Goal: Information Seeking & Learning: Learn about a topic

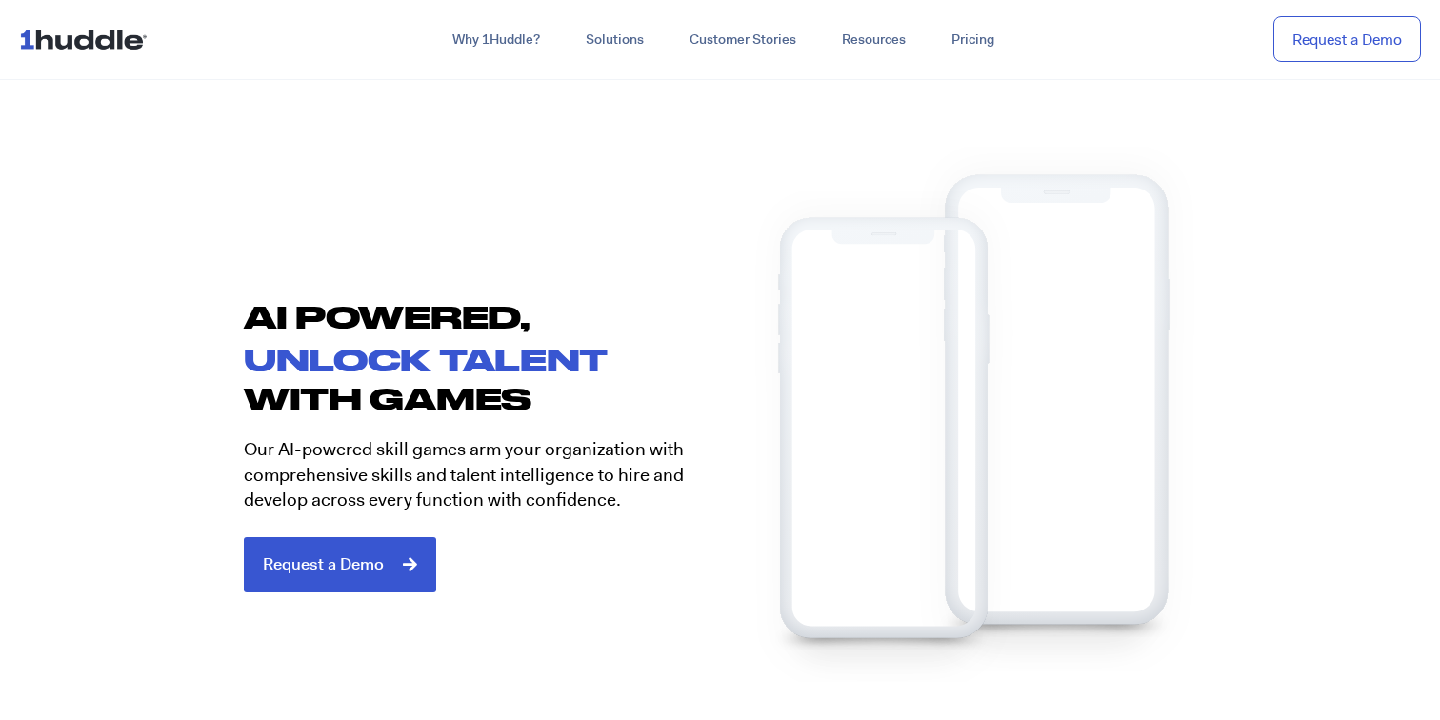
scroll to position [848, 0]
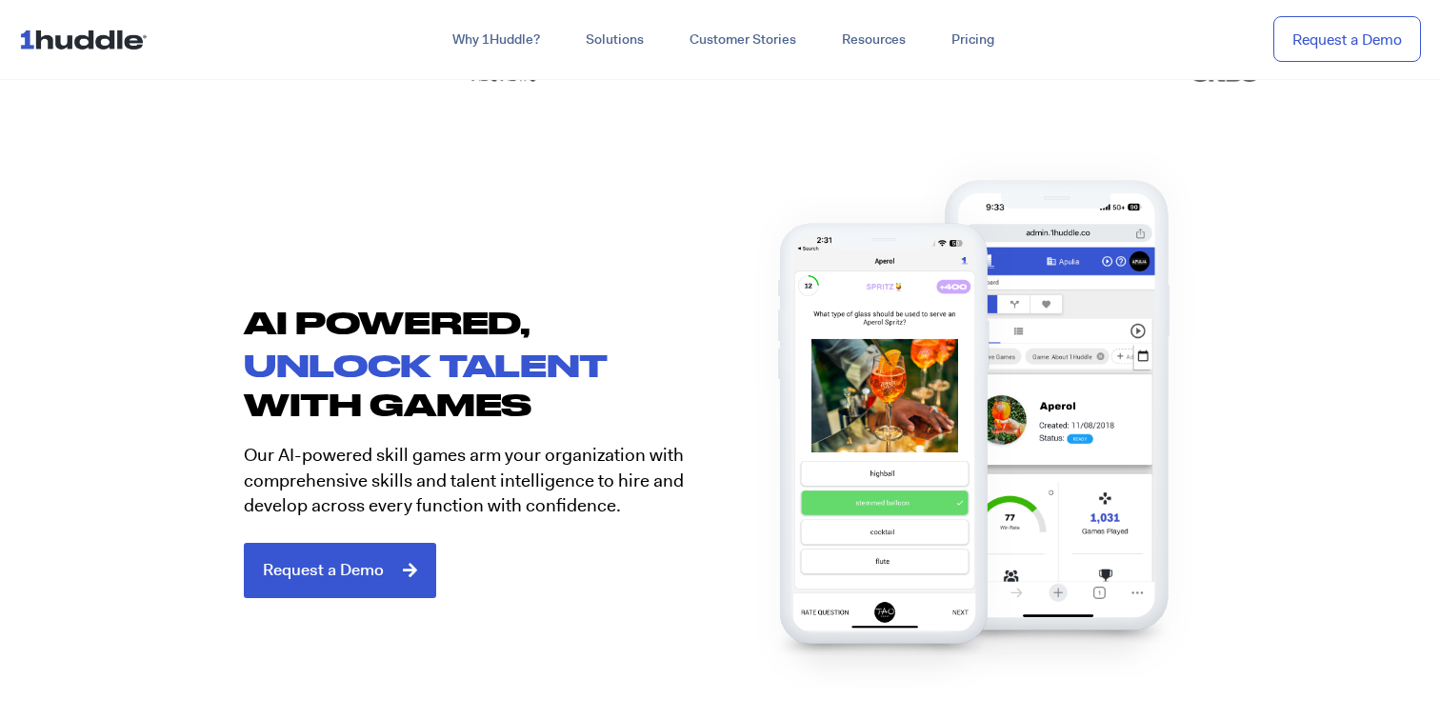
click at [849, 413] on img at bounding box center [885, 442] width 277 height 490
click at [932, 390] on img at bounding box center [885, 442] width 277 height 490
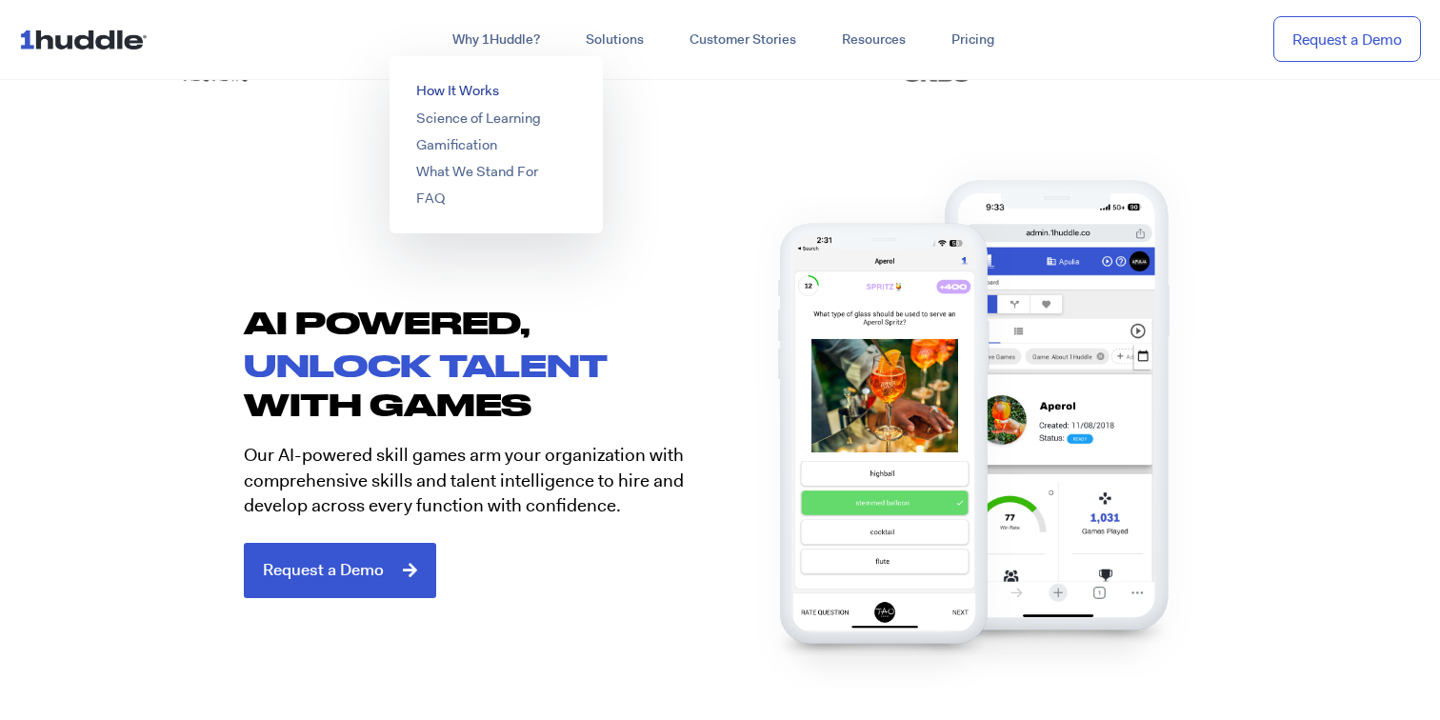
click at [462, 91] on link "How It Works" at bounding box center [457, 90] width 83 height 19
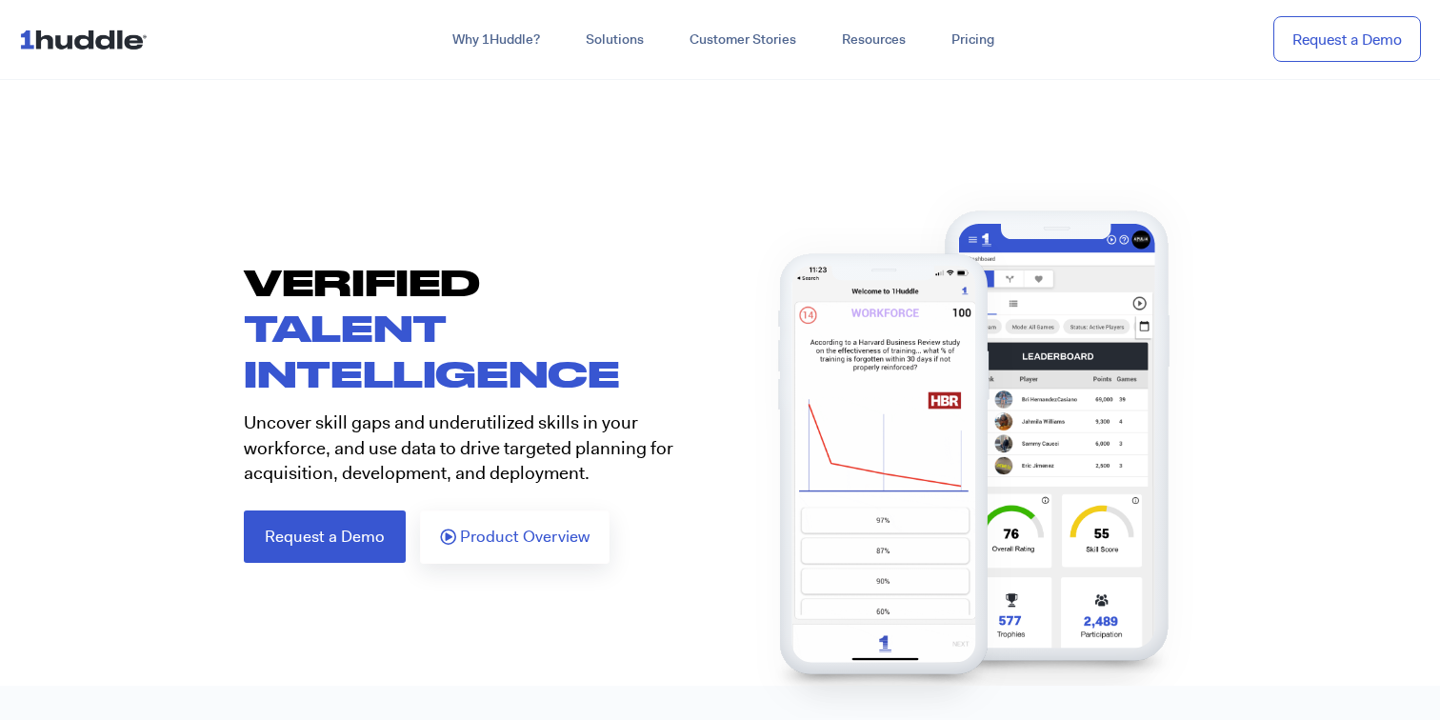
click at [1017, 400] on img at bounding box center [885, 473] width 277 height 490
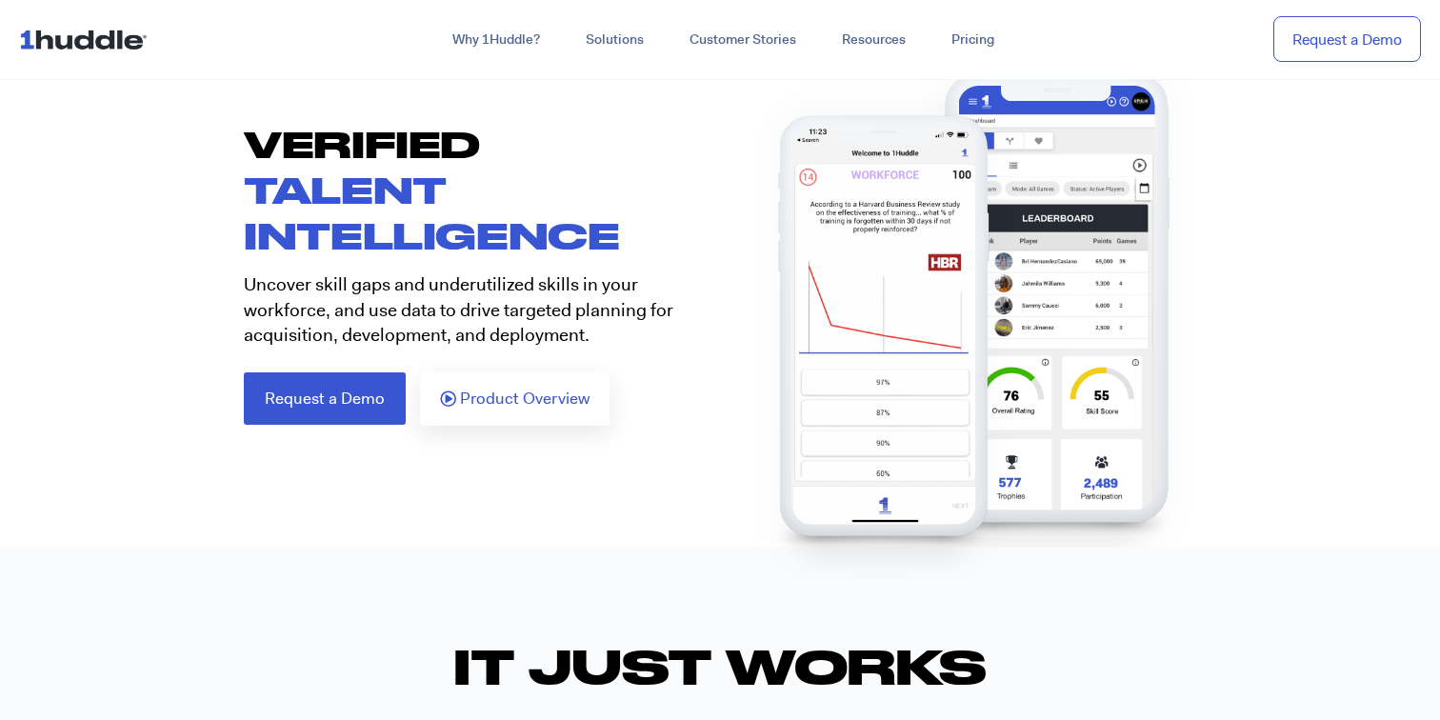
scroll to position [151, 0]
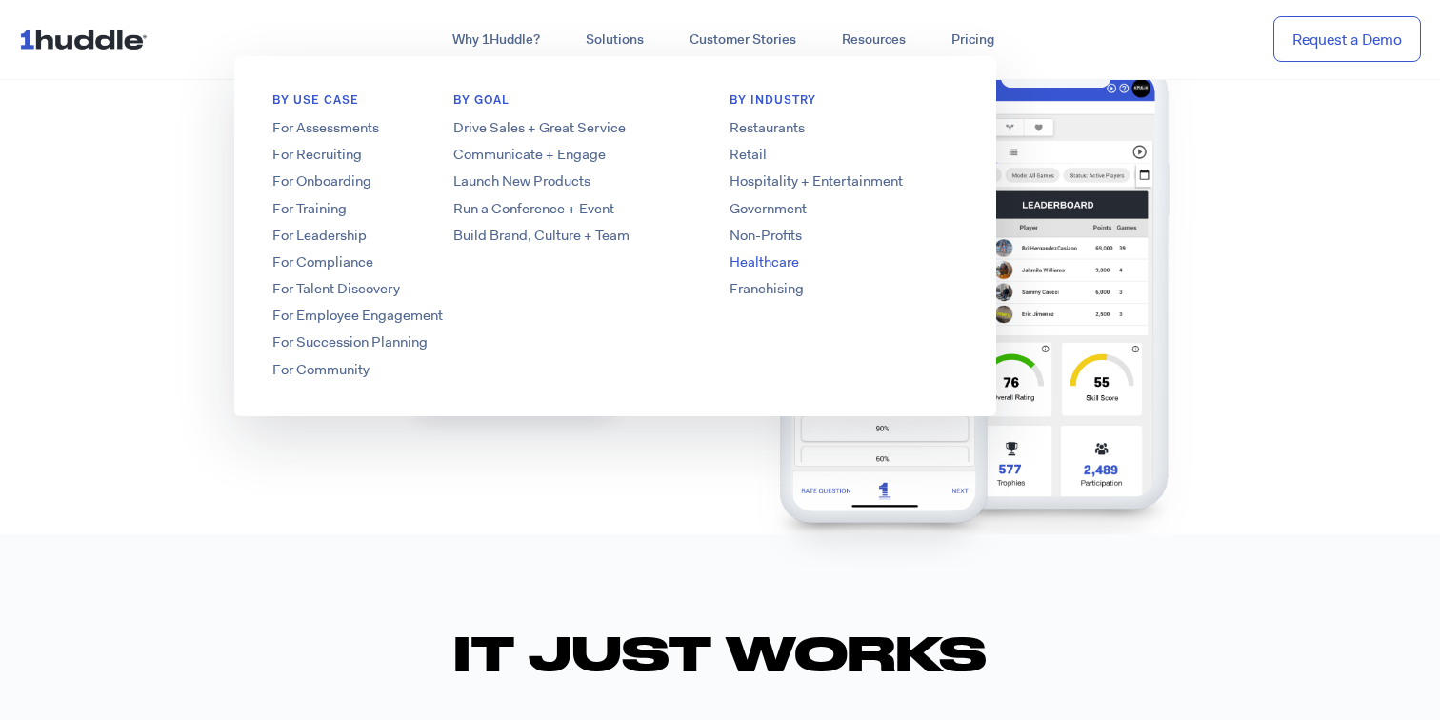
click at [753, 258] on link "Healthcare" at bounding box center [843, 262] width 305 height 20
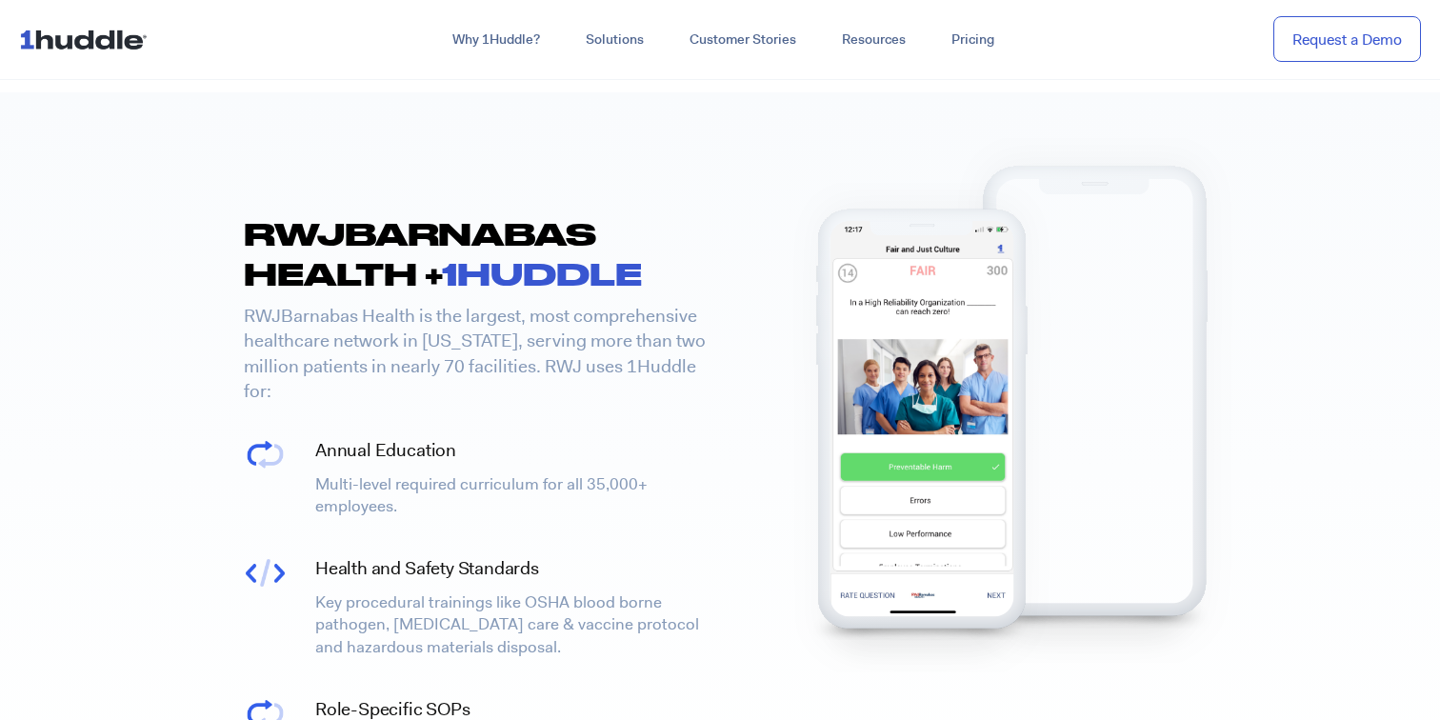
scroll to position [1922, 0]
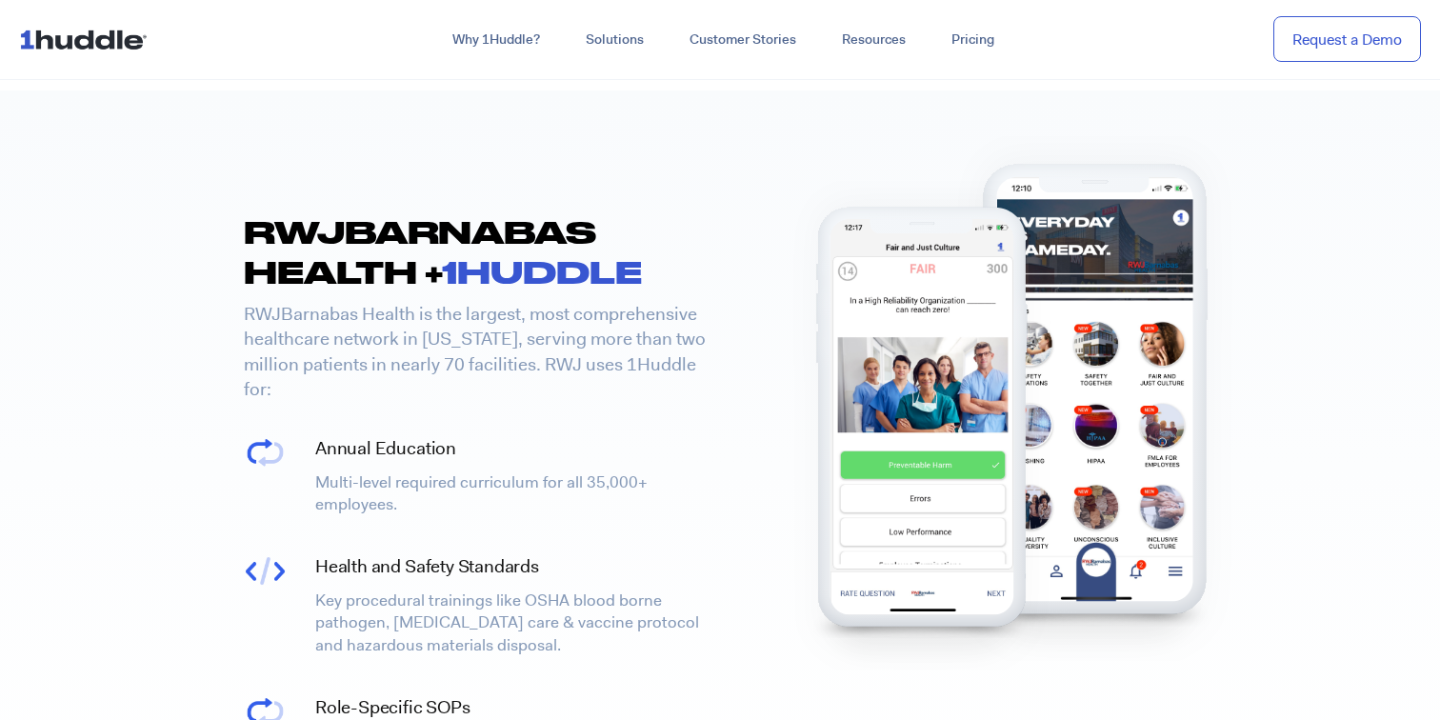
click at [1108, 356] on img at bounding box center [1095, 398] width 297 height 525
click at [663, 524] on div "Annual Education Multi-level required curriculum for all 35,000+ employees." at bounding box center [513, 476] width 414 height 99
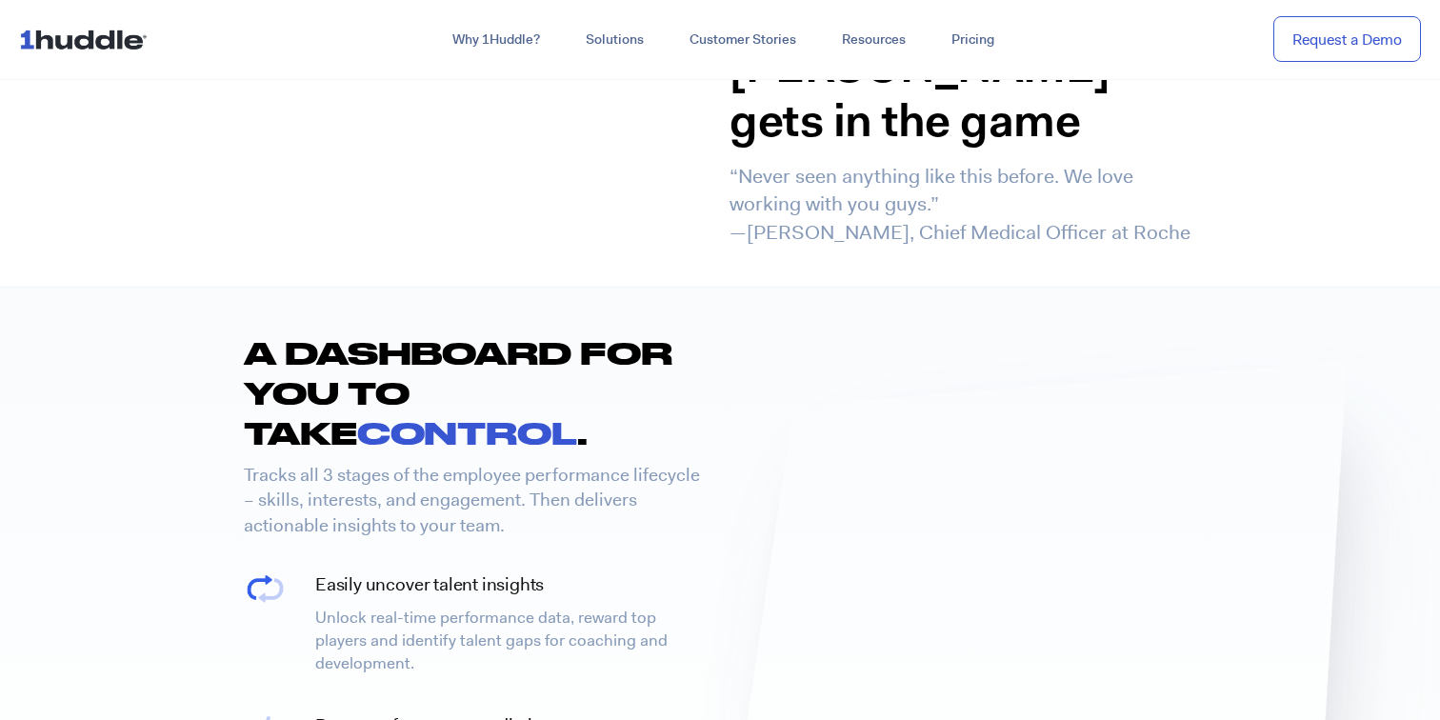
scroll to position [4231, 0]
